Goal: Task Accomplishment & Management: Manage account settings

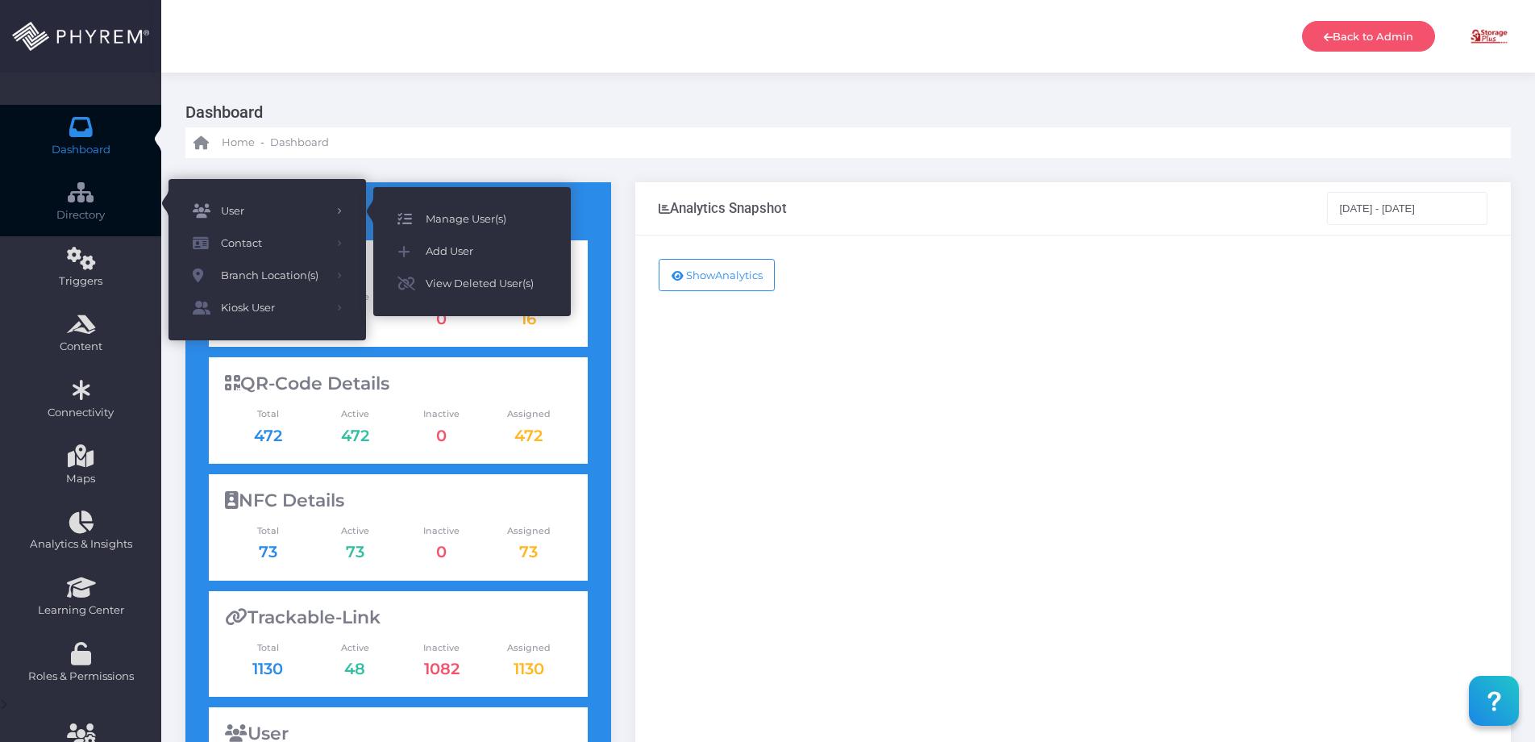
click at [484, 218] on span "Manage User(s)" at bounding box center [486, 219] width 121 height 21
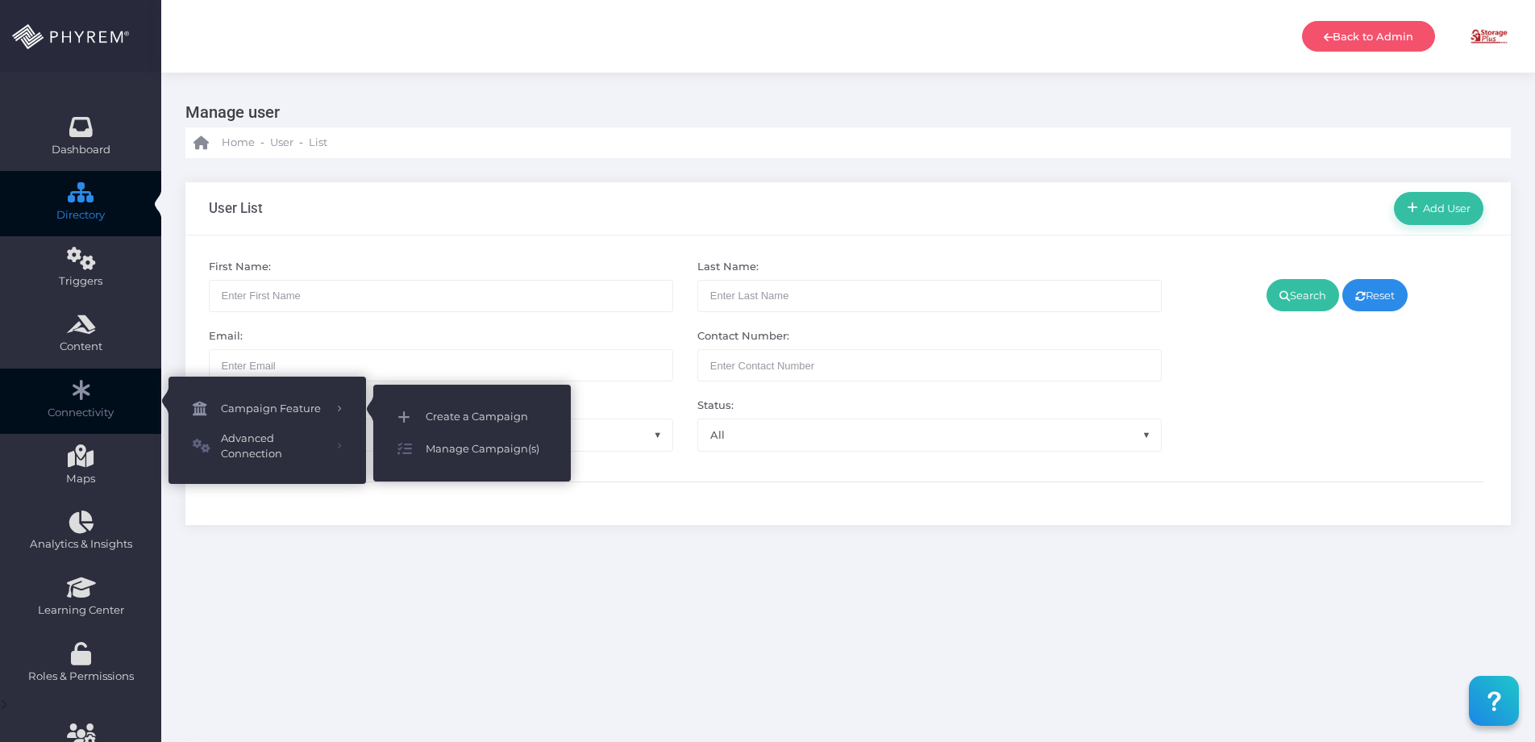
click at [461, 422] on span "Create a Campaign" at bounding box center [486, 416] width 121 height 21
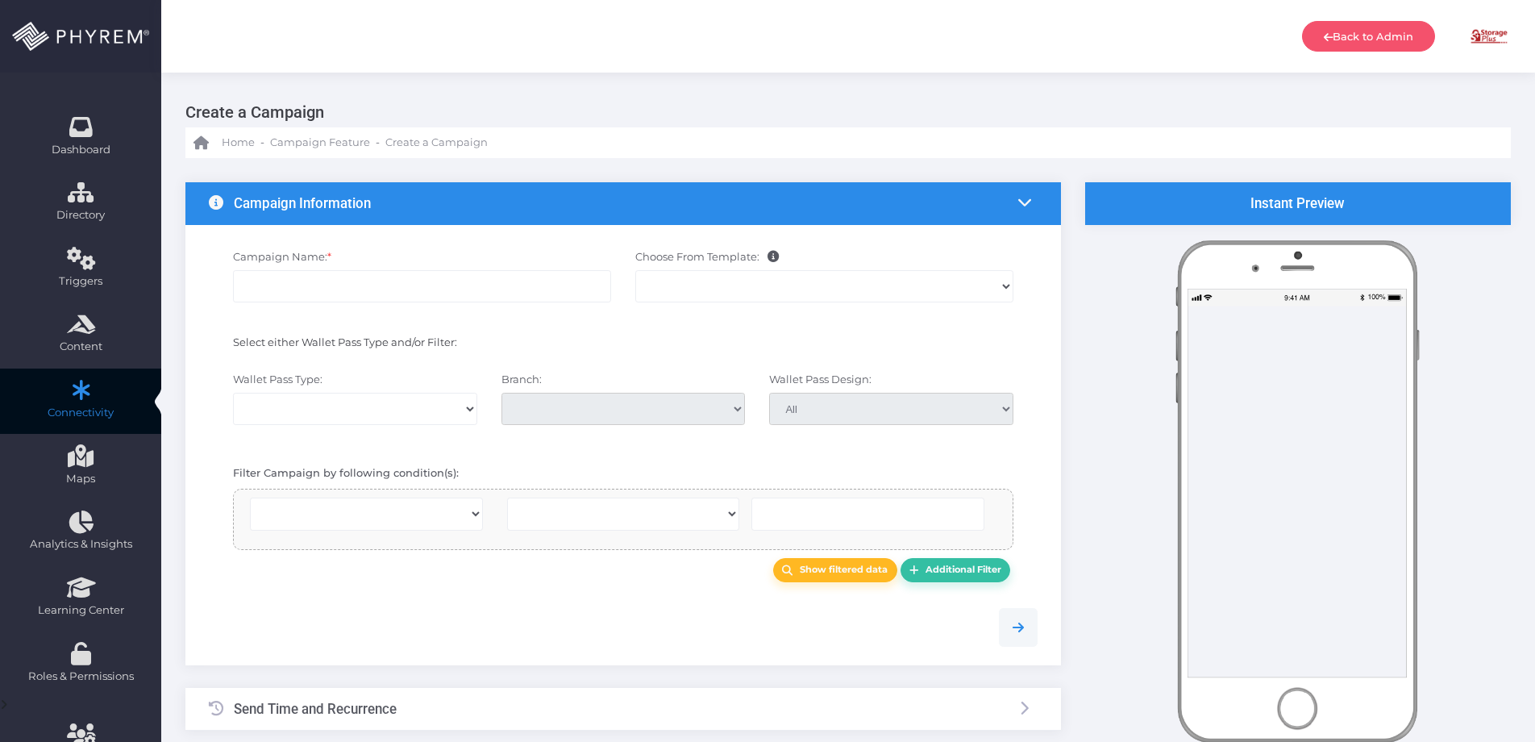
select select
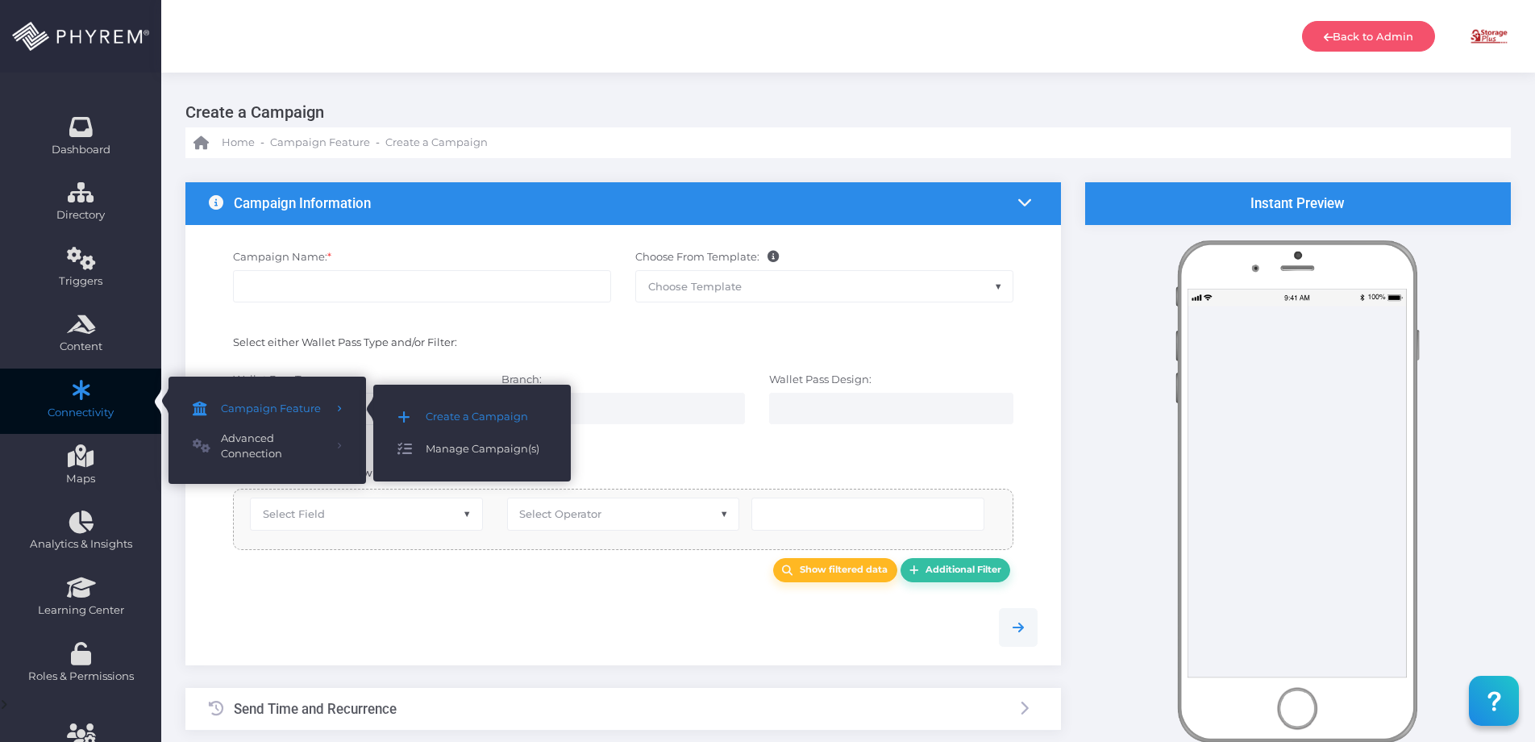
click at [477, 454] on span "Manage Campaign(s)" at bounding box center [486, 449] width 121 height 21
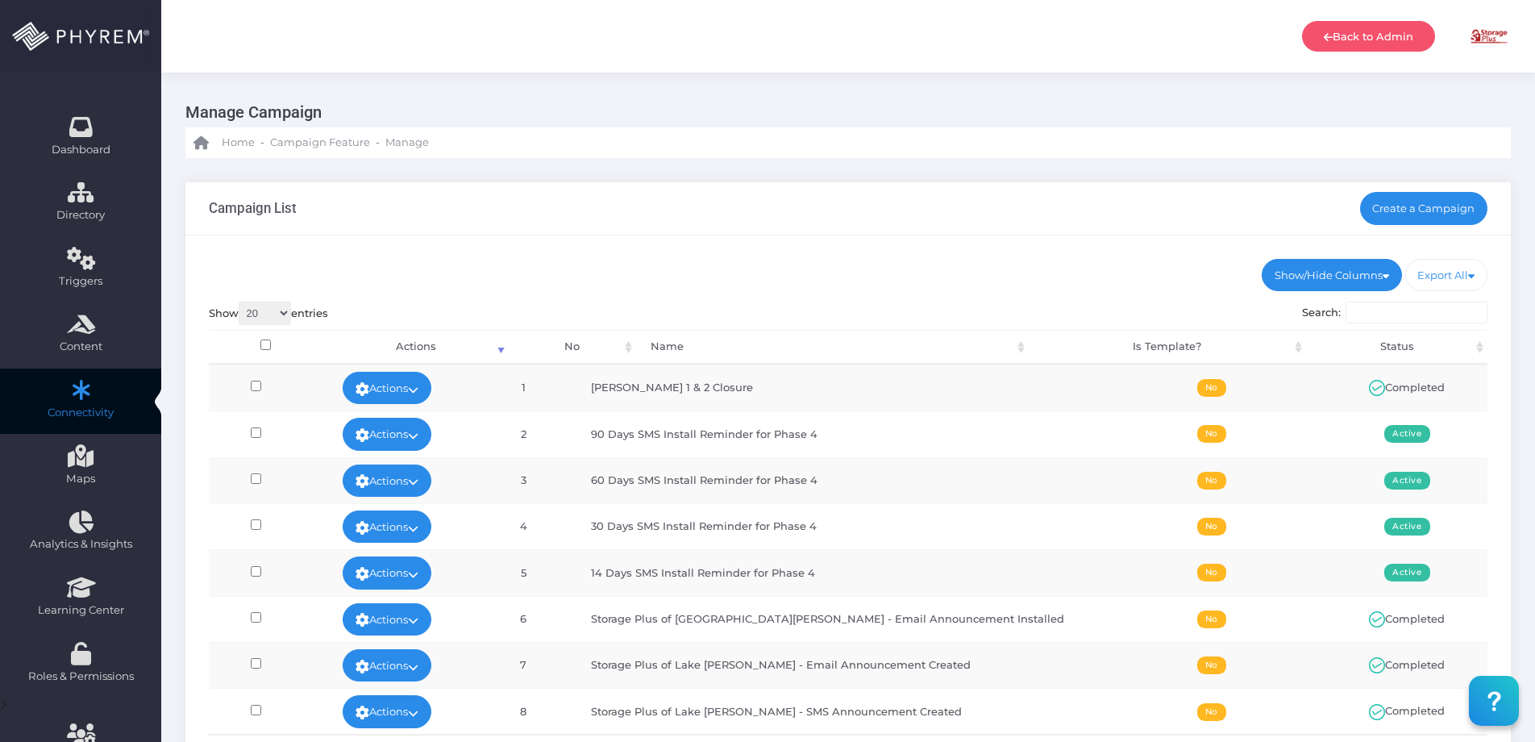
click at [1396, 310] on input "Search:" at bounding box center [1417, 313] width 142 height 23
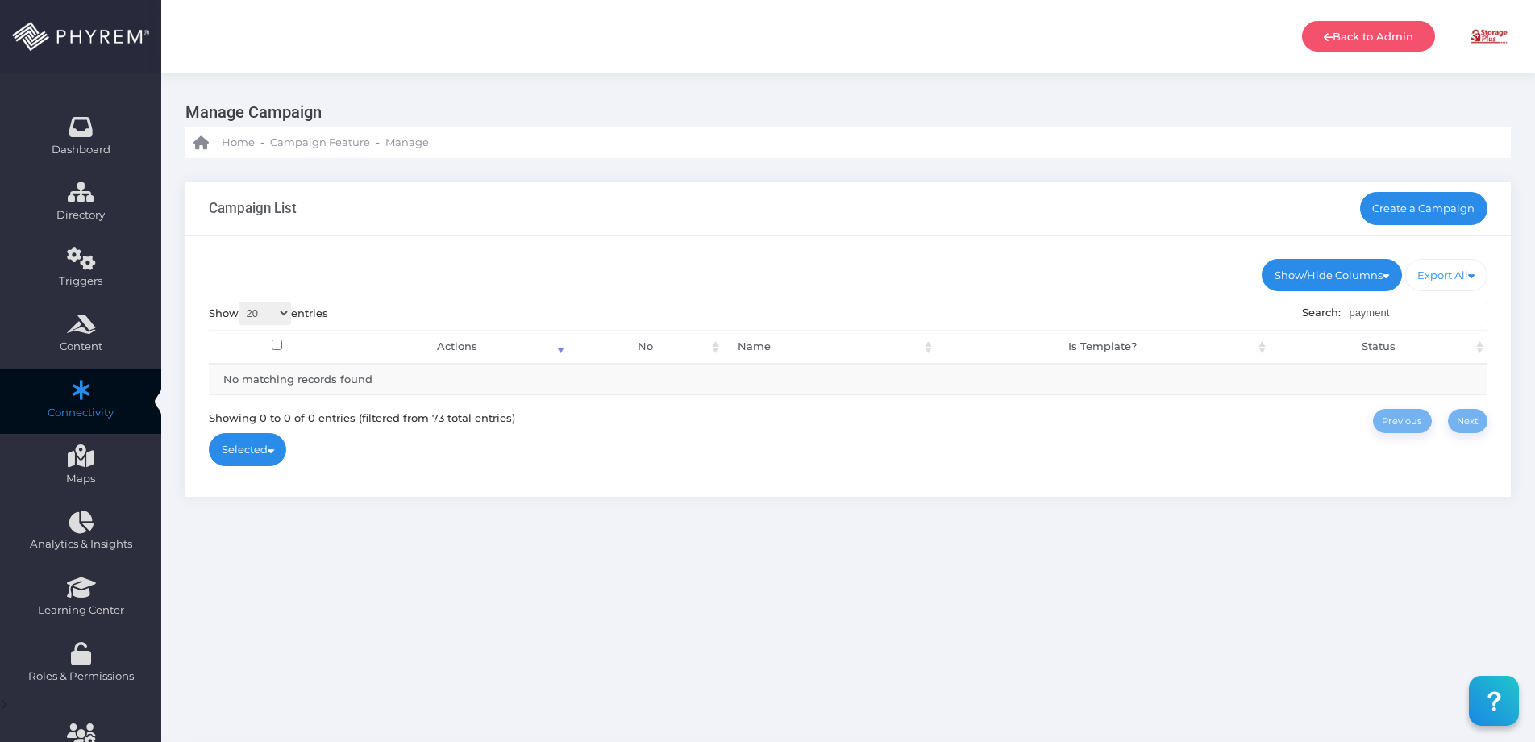
click at [1409, 309] on input "payment" at bounding box center [1417, 313] width 142 height 23
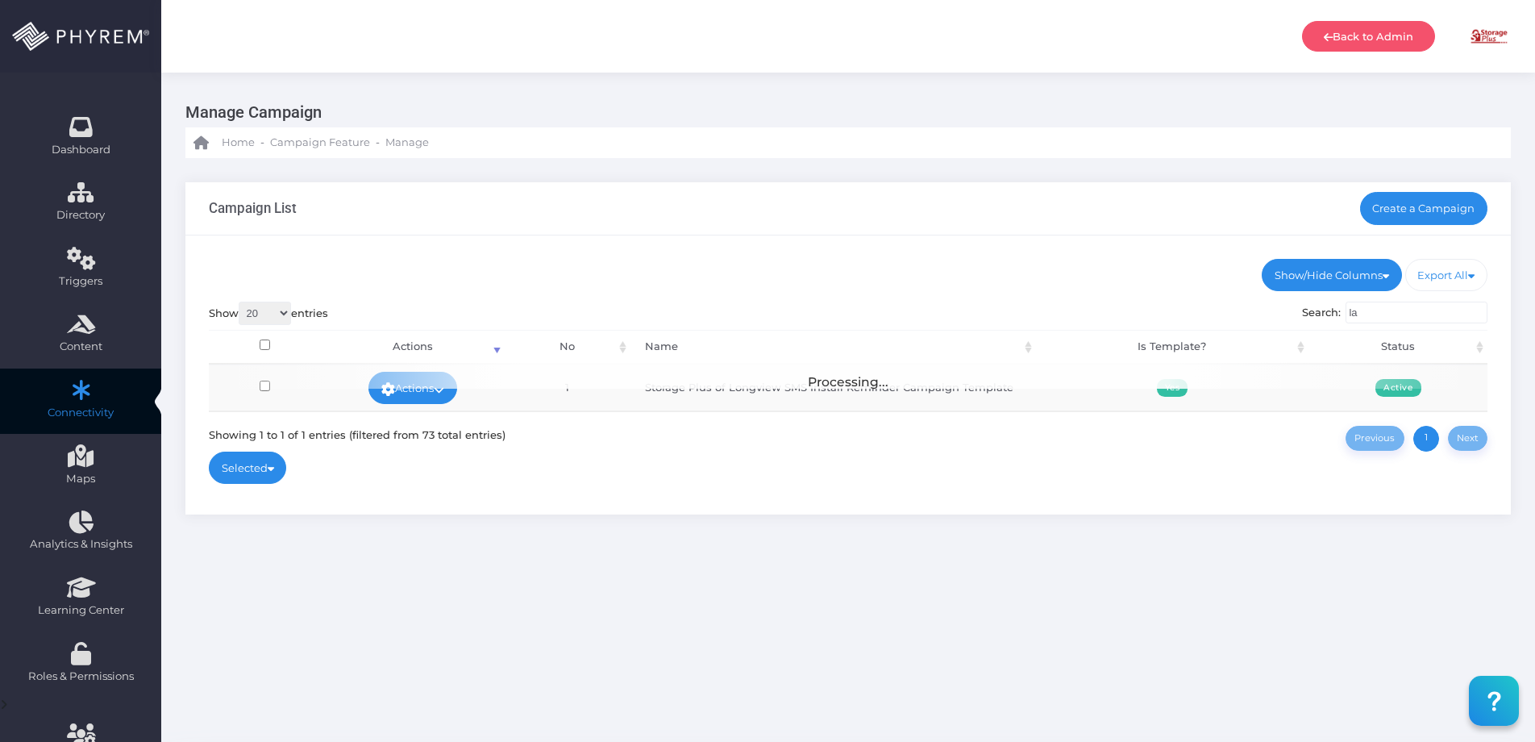
type input "l"
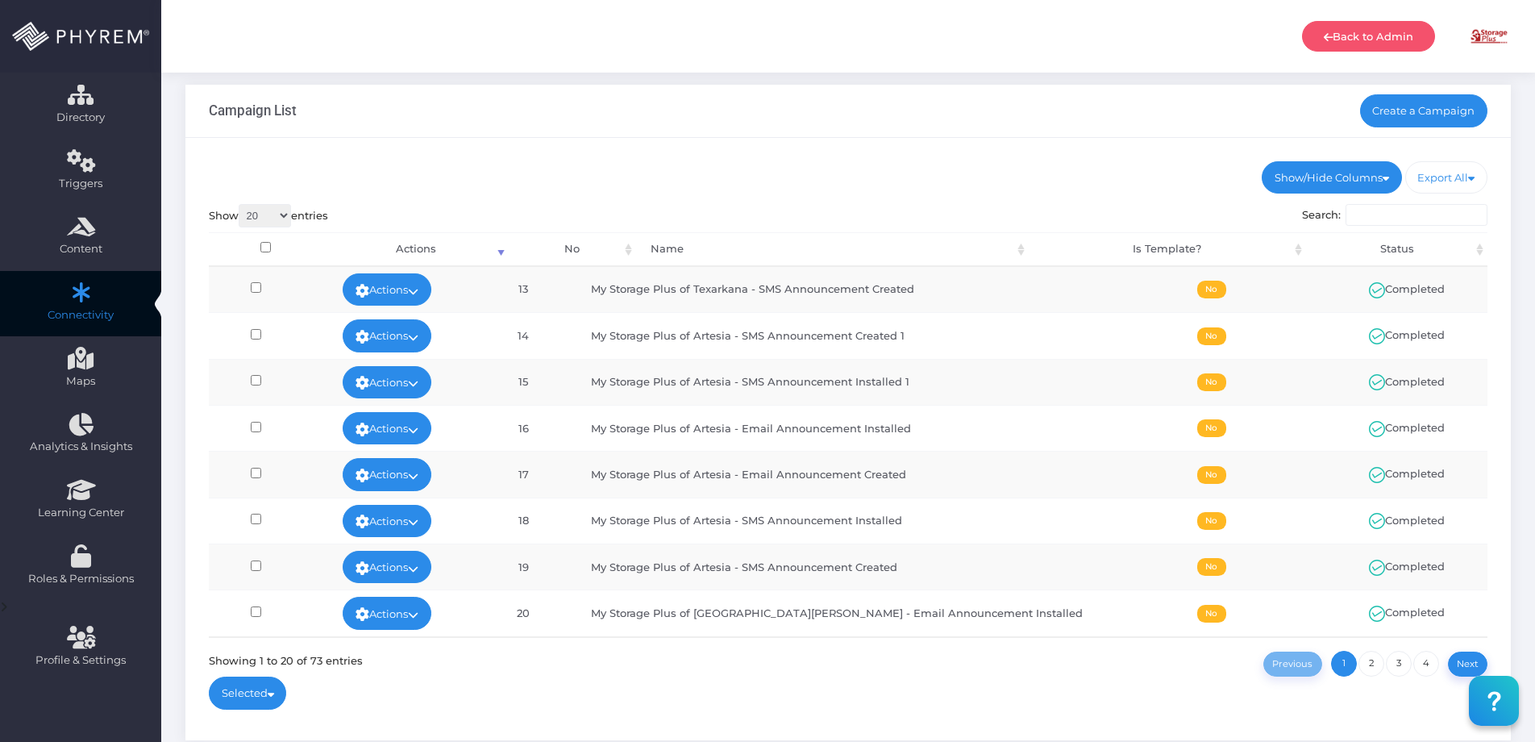
scroll to position [191, 0]
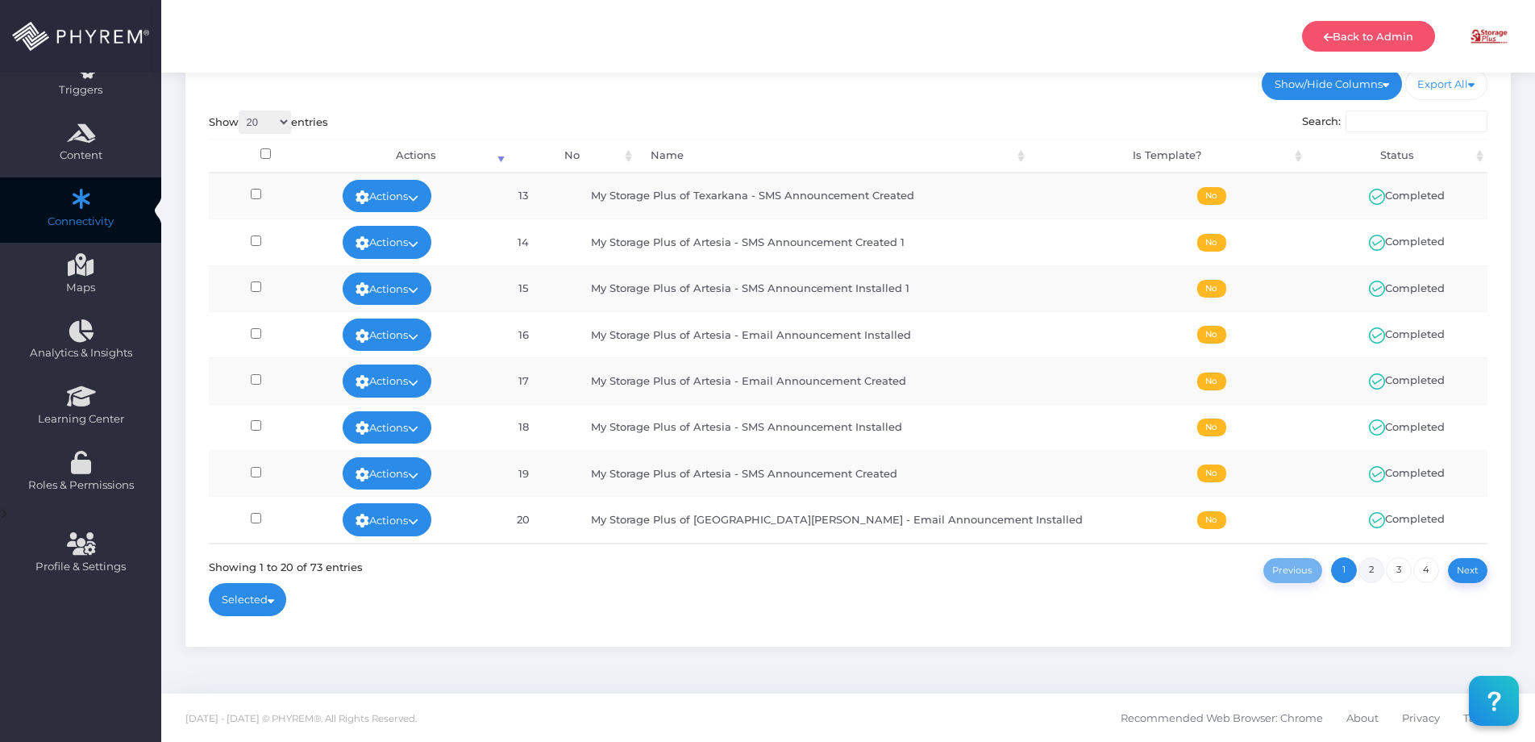
click at [1375, 570] on link "2" at bounding box center [1372, 570] width 26 height 26
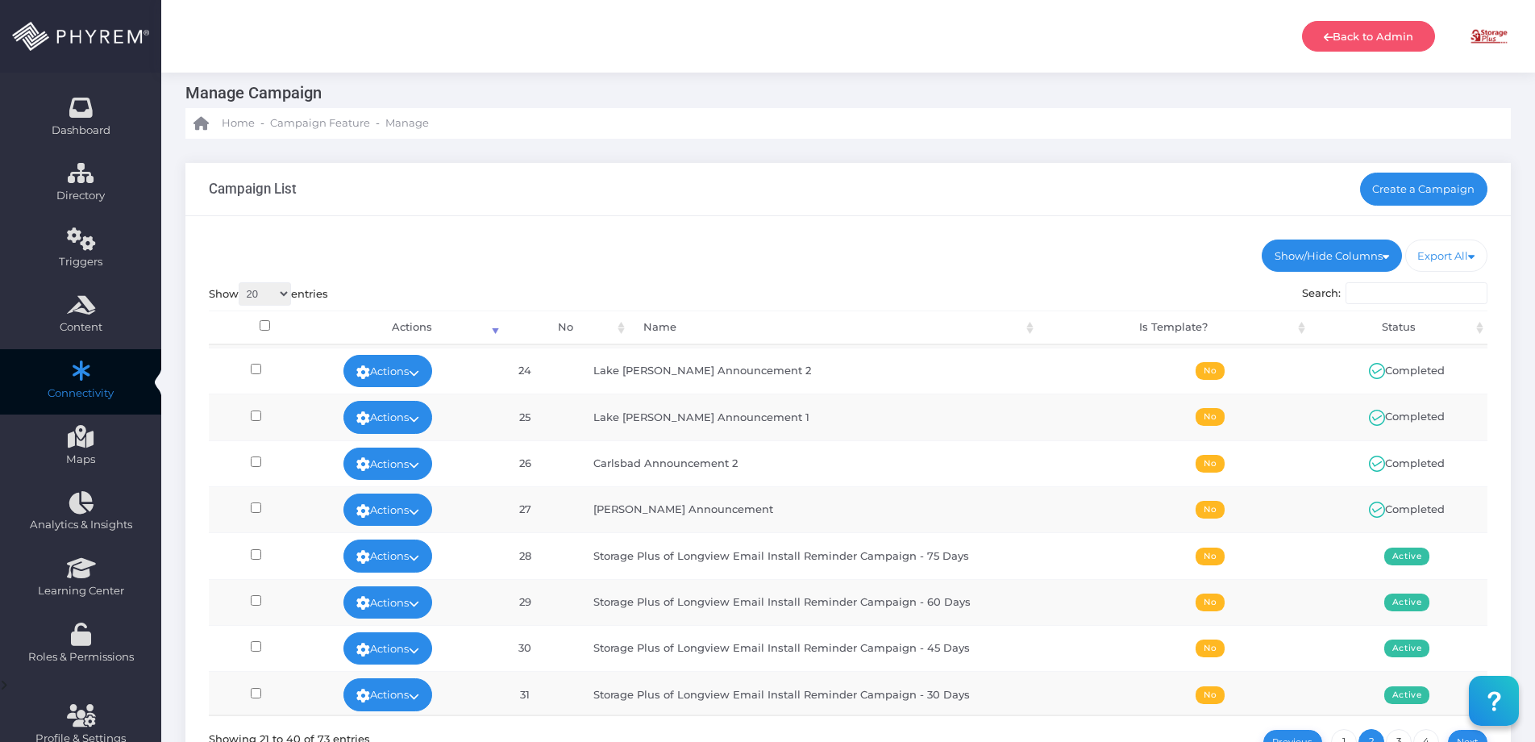
scroll to position [204, 0]
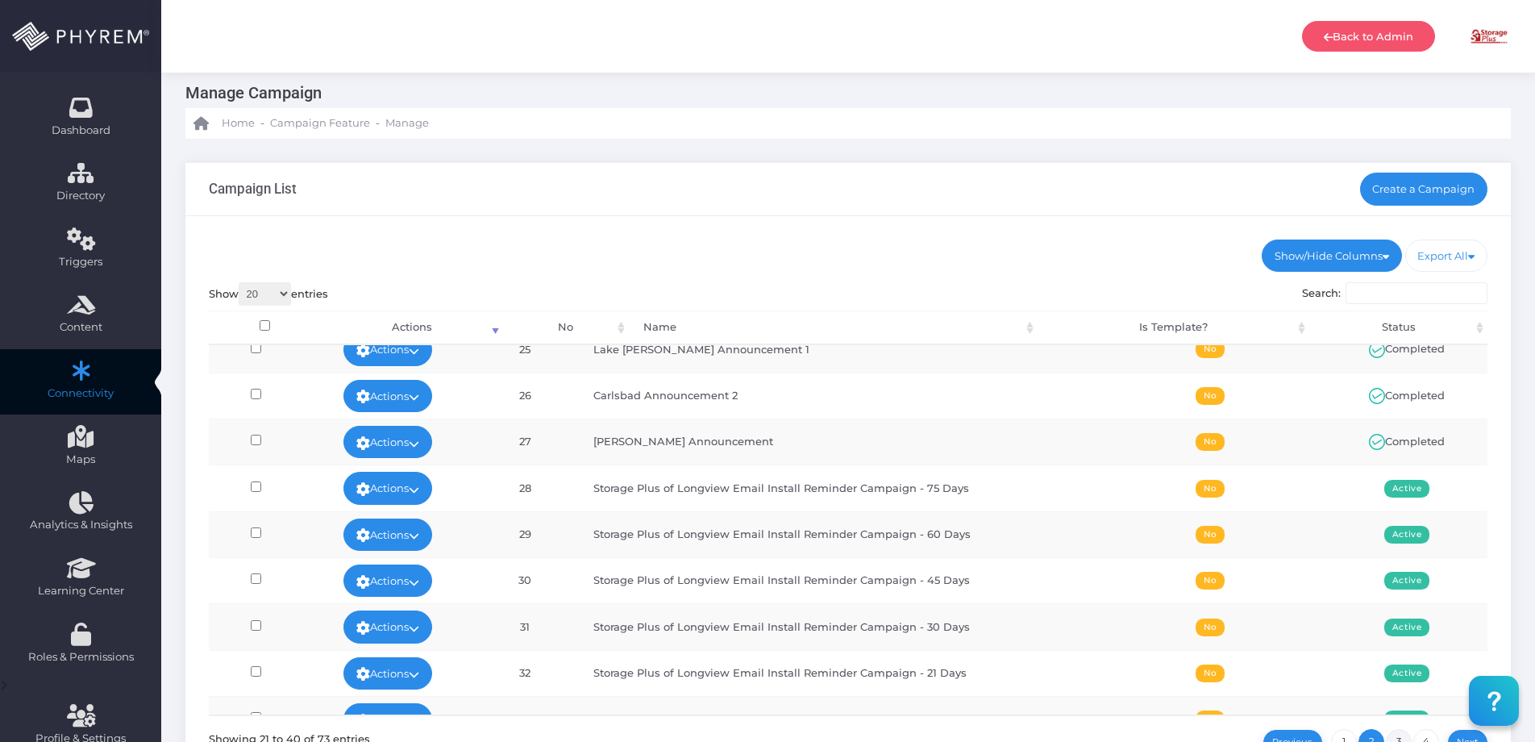
click at [1403, 730] on link "3" at bounding box center [1399, 742] width 26 height 26
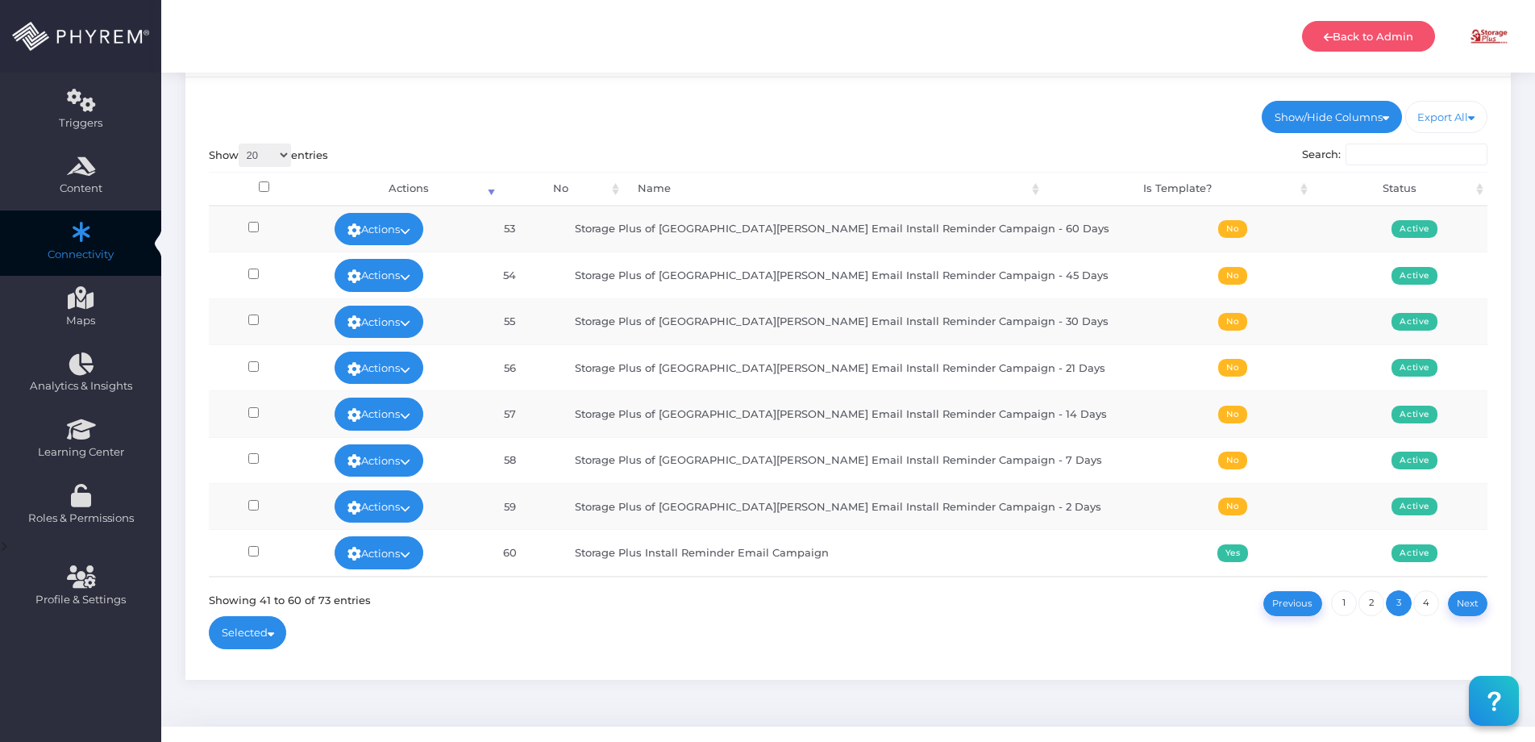
scroll to position [191, 0]
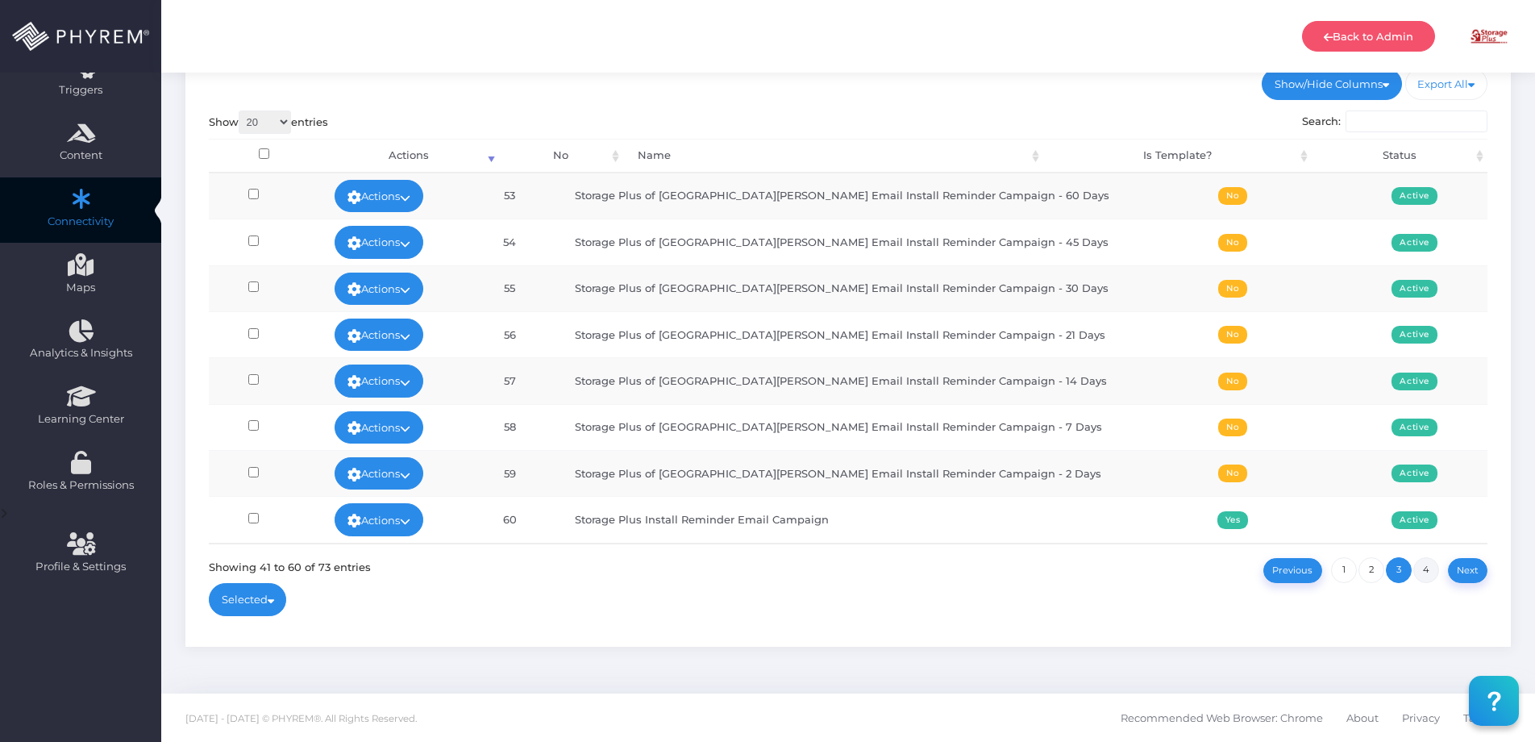
click at [1430, 567] on link "4" at bounding box center [1426, 570] width 26 height 26
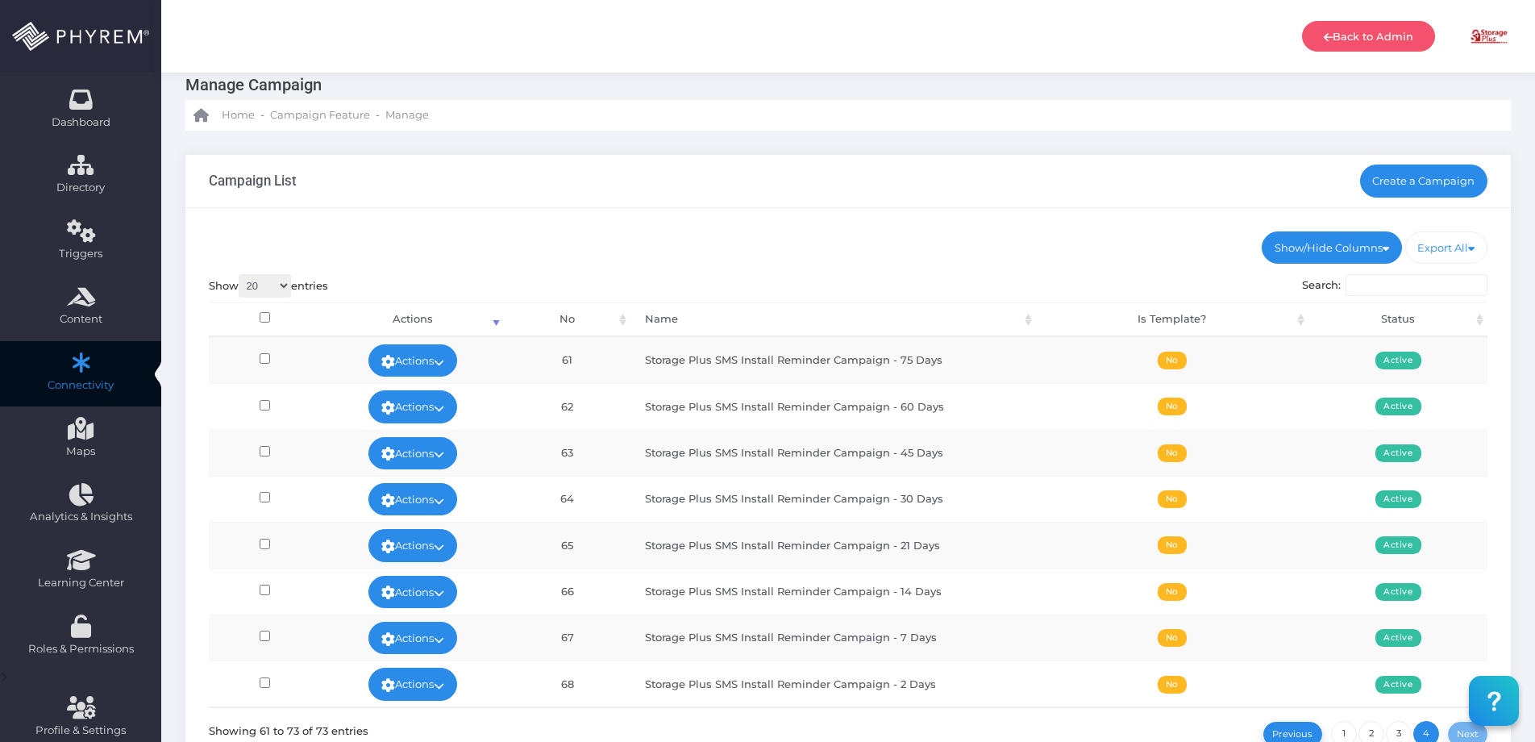
scroll to position [0, 0]
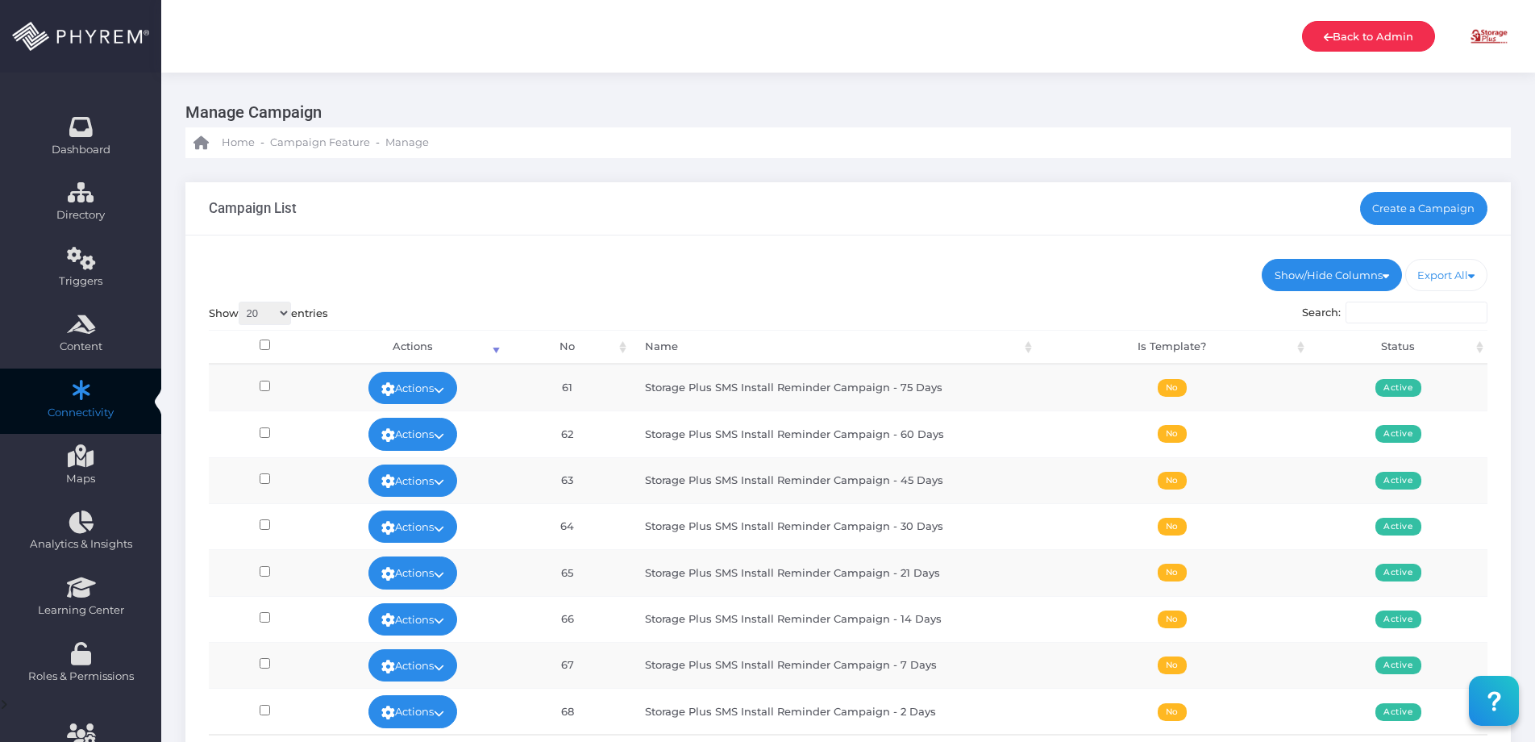
click at [1344, 31] on link "Back to Admin" at bounding box center [1368, 36] width 133 height 31
